Goal: Transaction & Acquisition: Purchase product/service

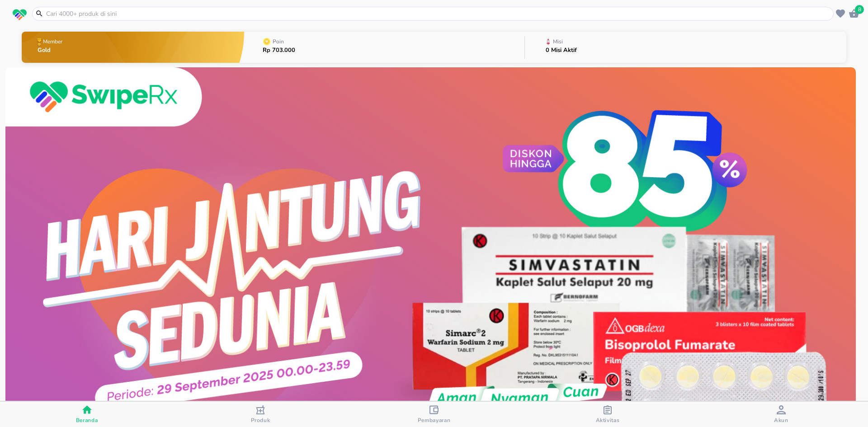
click at [286, 15] on input "text" at bounding box center [438, 13] width 786 height 9
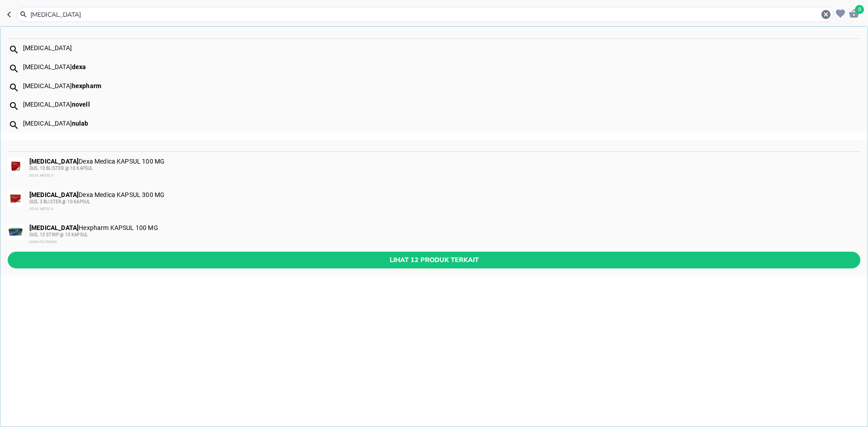
type input "[MEDICAL_DATA]"
click at [142, 164] on div "[MEDICAL_DATA] Dexa Medica KAPSUL 100 MG DUS, 10 BLISTER @ 10 KAPSUL DEXA MEDICA" at bounding box center [444, 169] width 830 height 22
